Goal: Transaction & Acquisition: Book appointment/travel/reservation

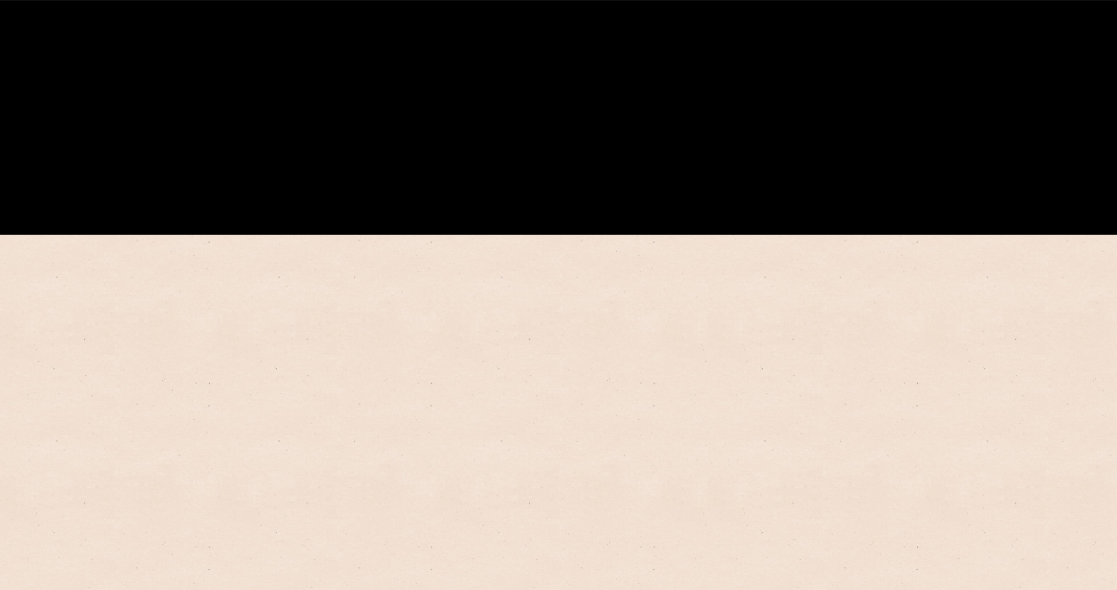
scroll to position [568, 0]
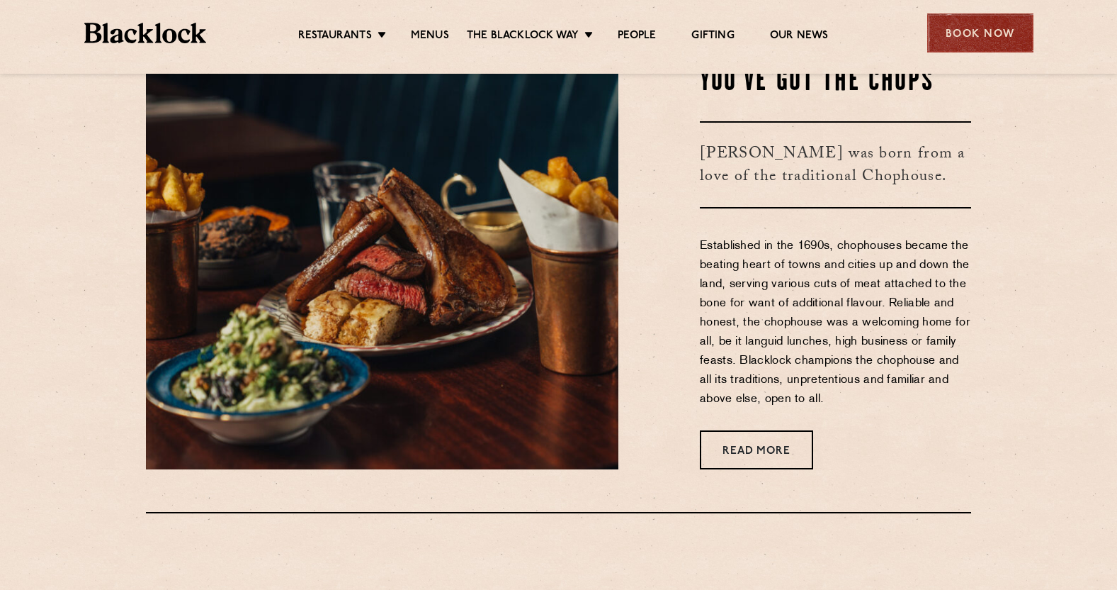
click at [982, 36] on div "Book Now" at bounding box center [981, 32] width 106 height 39
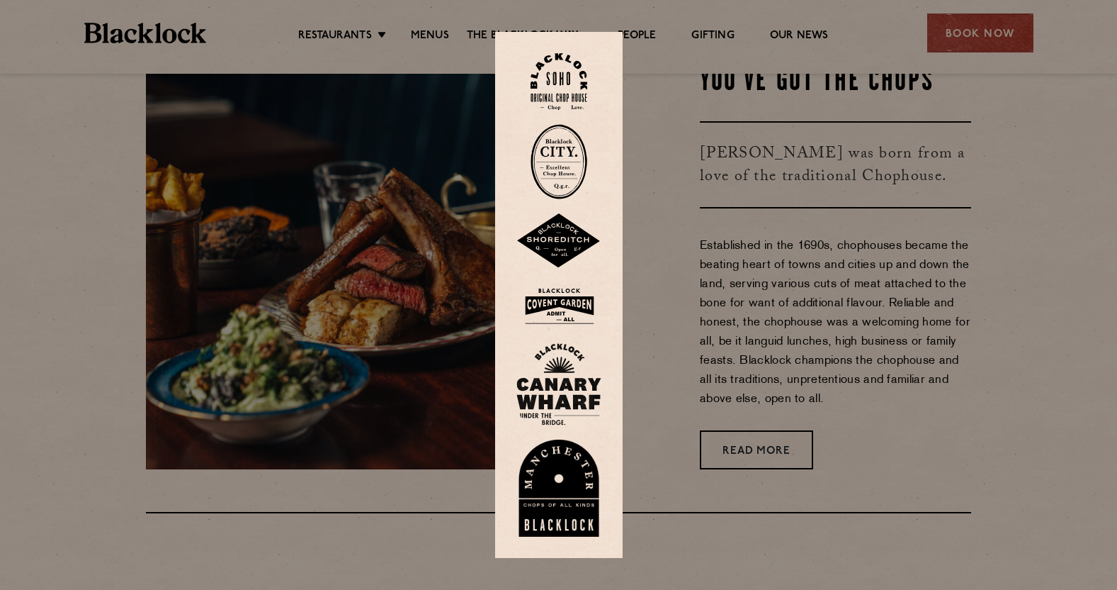
click at [886, 245] on div at bounding box center [558, 295] width 1117 height 590
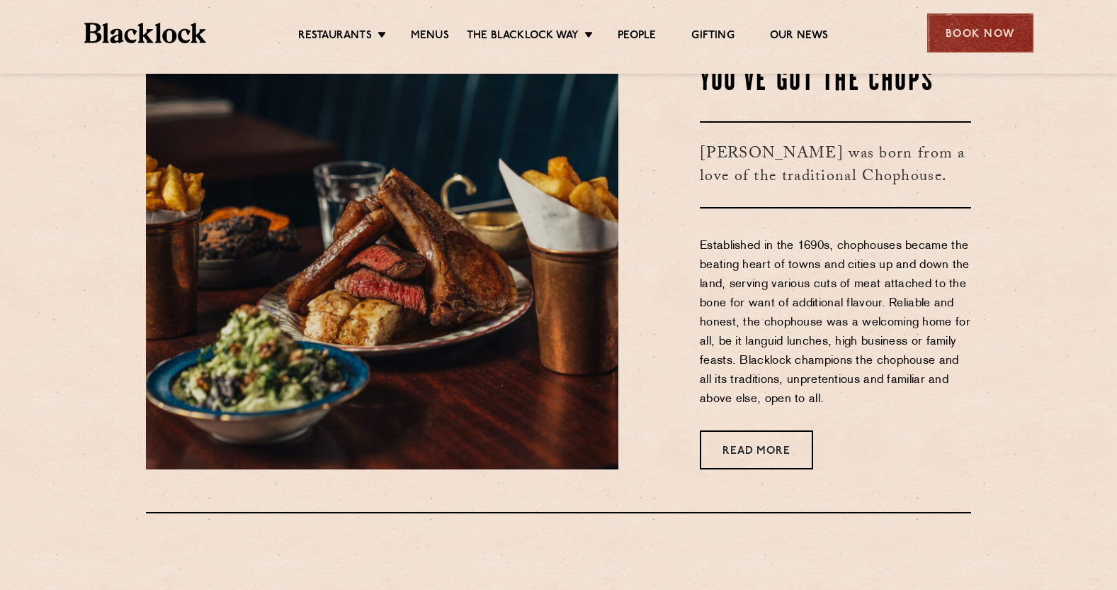
click at [1006, 21] on div "Book Now" at bounding box center [981, 32] width 106 height 39
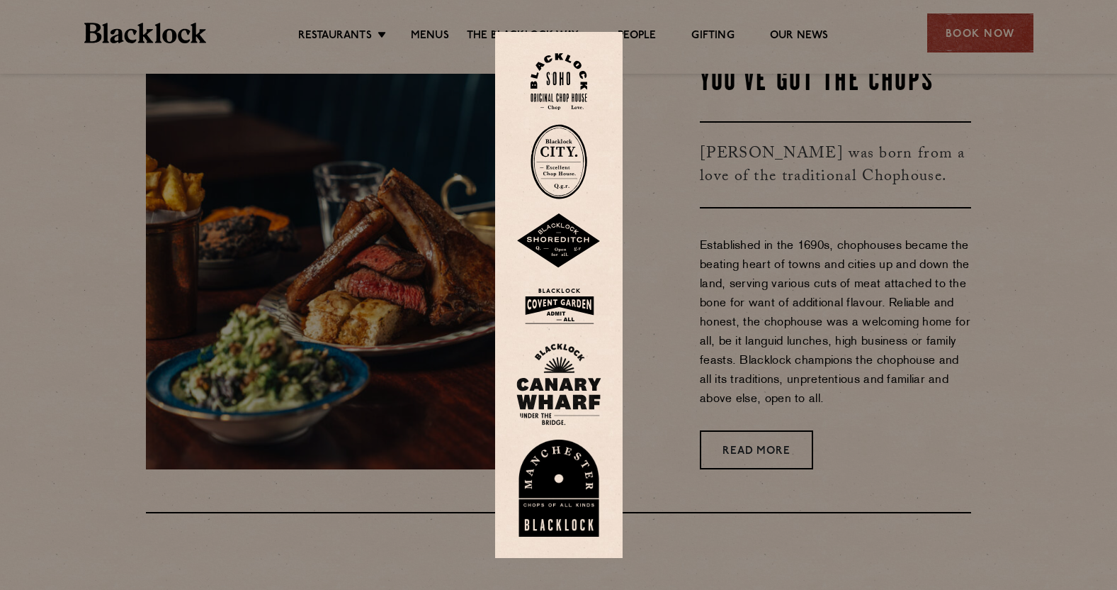
click at [581, 162] on img at bounding box center [559, 161] width 57 height 75
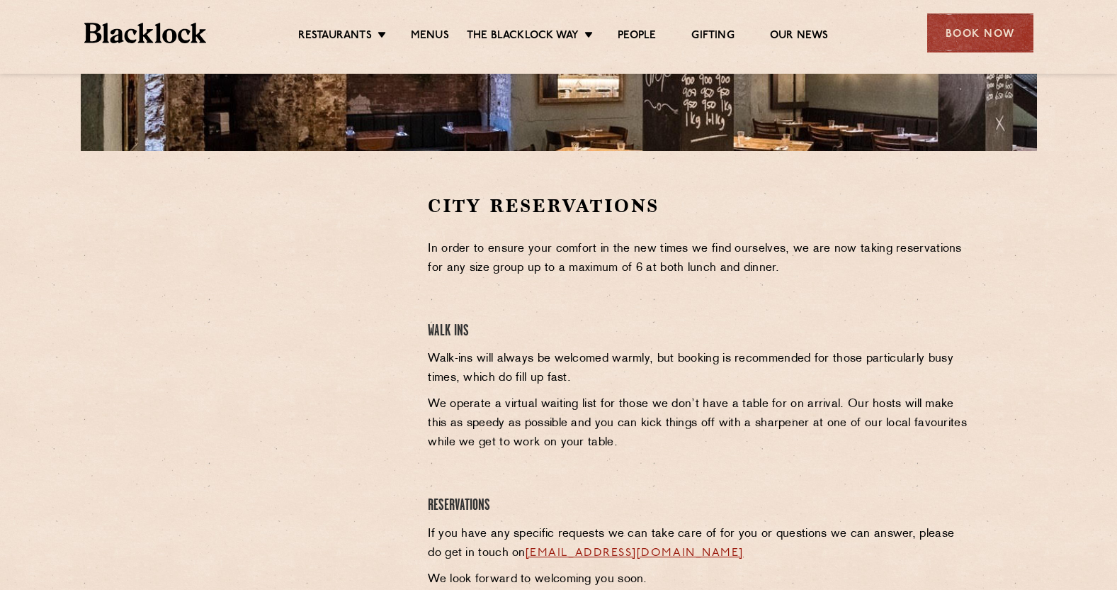
scroll to position [420, 0]
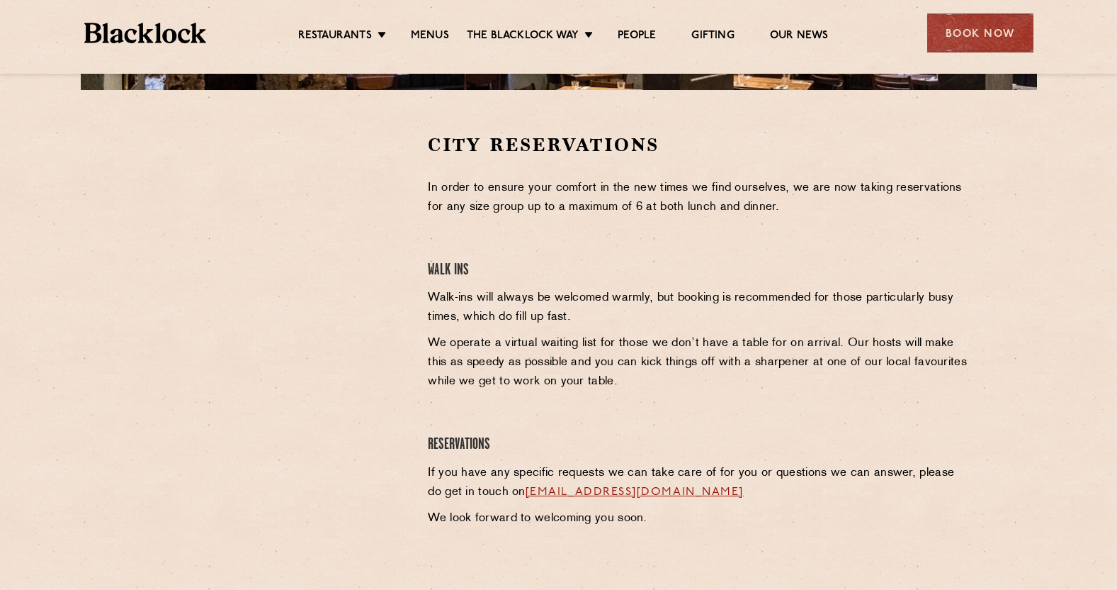
click at [557, 388] on p "We operate a virtual waiting list for those we don’t have a table for on arriva…" at bounding box center [699, 362] width 543 height 57
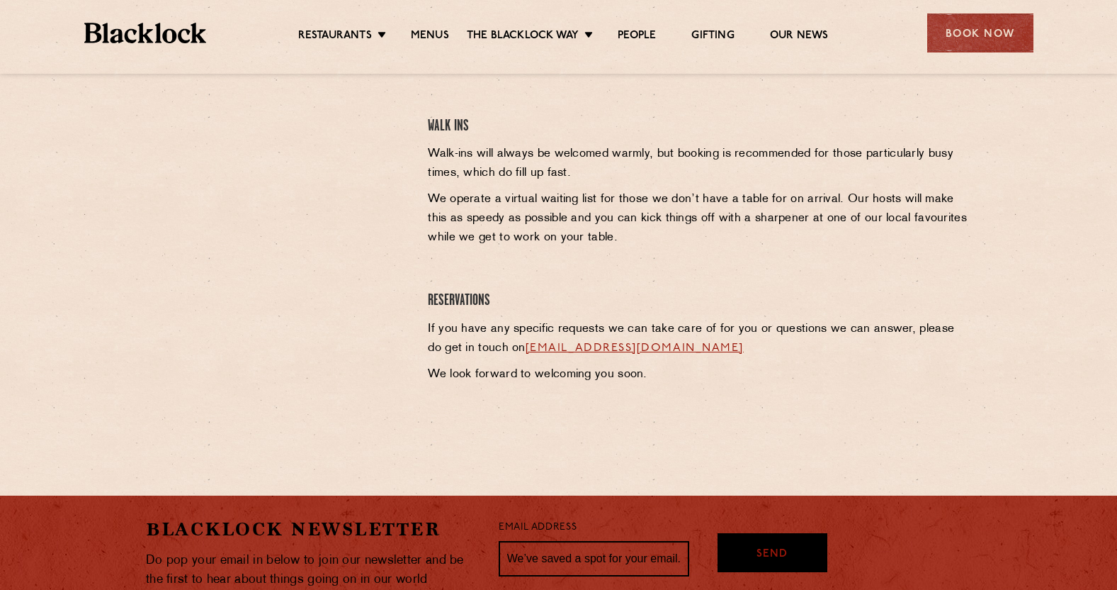
scroll to position [697, 0]
